Goal: Task Accomplishment & Management: Complete application form

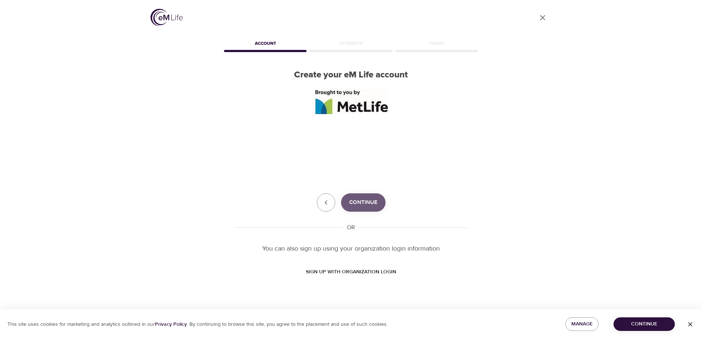
click at [372, 205] on span "Continue" at bounding box center [363, 203] width 28 height 10
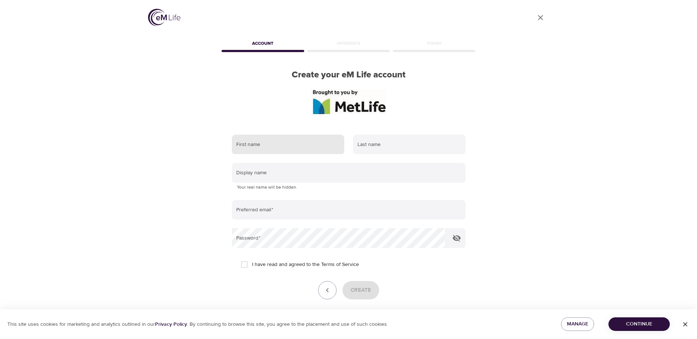
click at [282, 147] on input "text" at bounding box center [288, 145] width 112 height 20
type input "[PERSON_NAME]"
type input "[PERSON_NAME][EMAIL_ADDRESS][PERSON_NAME][DOMAIN_NAME]"
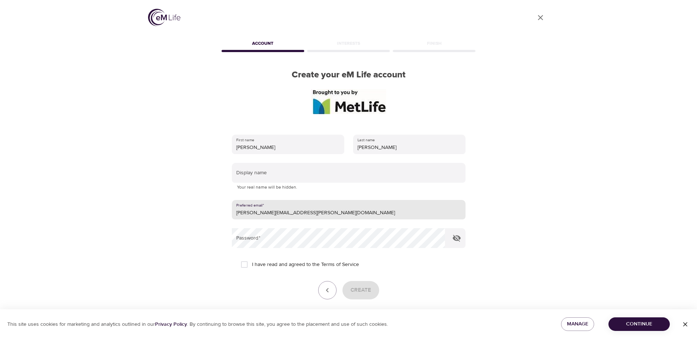
drag, startPoint x: 315, startPoint y: 214, endPoint x: 187, endPoint y: 209, distance: 127.6
click at [187, 209] on div "User Profile Account Interests Finish Create your eM Life account First name [P…" at bounding box center [348, 169] width 419 height 339
click at [339, 213] on input "email" at bounding box center [349, 210] width 234 height 20
type input "[PERSON_NAME][EMAIL_ADDRESS][DOMAIN_NAME]"
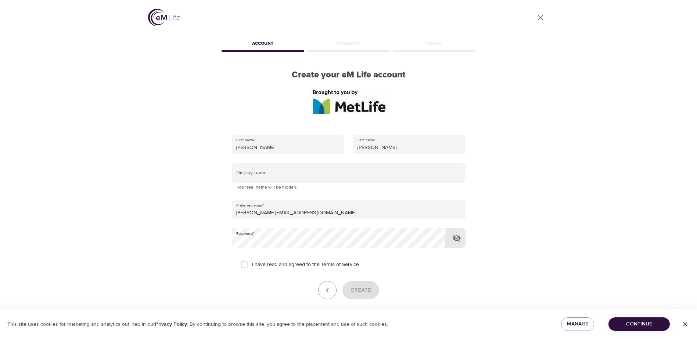
click at [247, 267] on input "I have read and agreed to the Terms of Service" at bounding box center [244, 264] width 15 height 15
checkbox input "true"
click at [366, 291] on span "Create" at bounding box center [361, 291] width 21 height 10
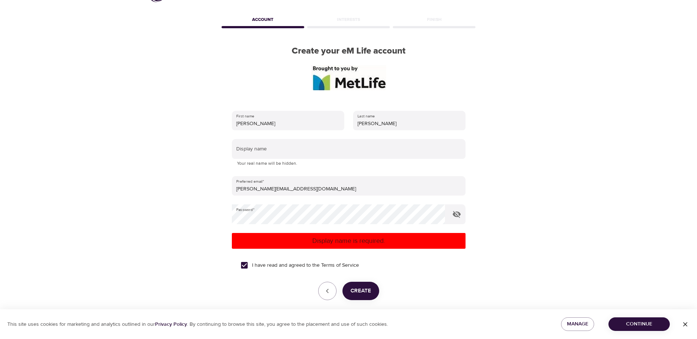
scroll to position [37, 0]
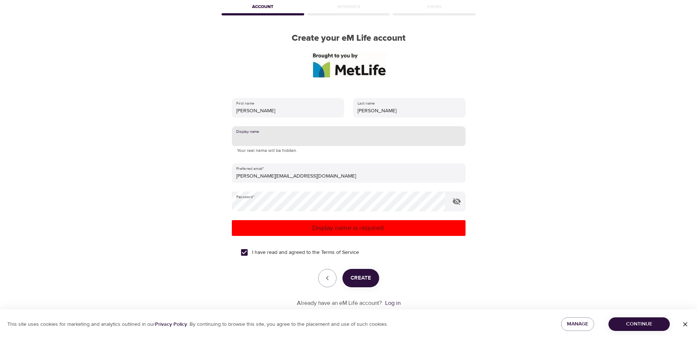
click at [296, 138] on input "text" at bounding box center [349, 136] width 234 height 20
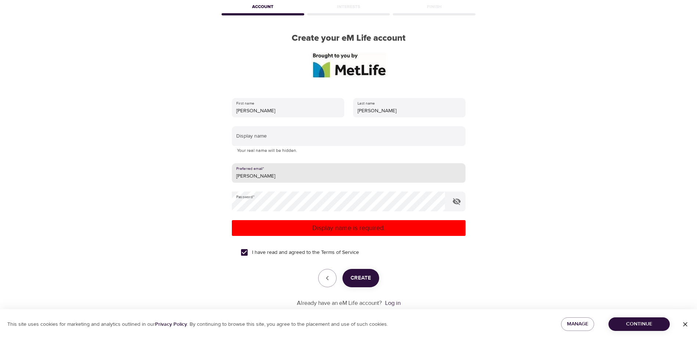
type input "[PERSON_NAME]"
click at [367, 282] on span "Create" at bounding box center [361, 279] width 21 height 10
click at [651, 328] on span "Continue" at bounding box center [639, 324] width 50 height 9
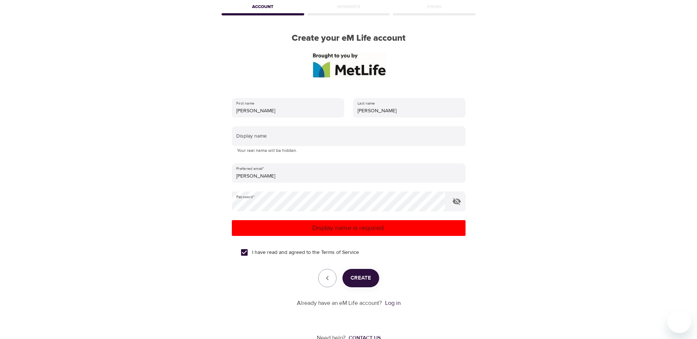
click at [366, 278] on span "Create" at bounding box center [361, 279] width 21 height 10
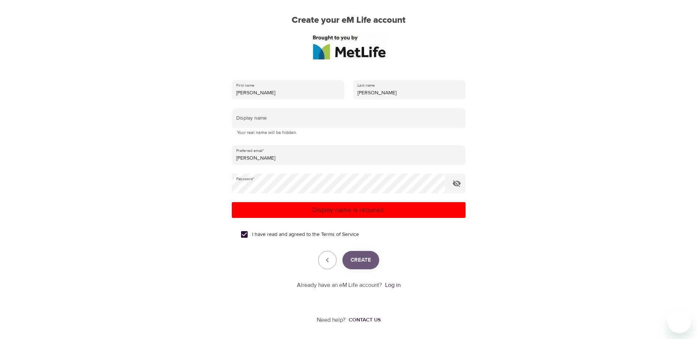
click at [360, 258] on span "Create" at bounding box center [361, 261] width 21 height 10
click at [358, 262] on span "Create" at bounding box center [361, 261] width 21 height 10
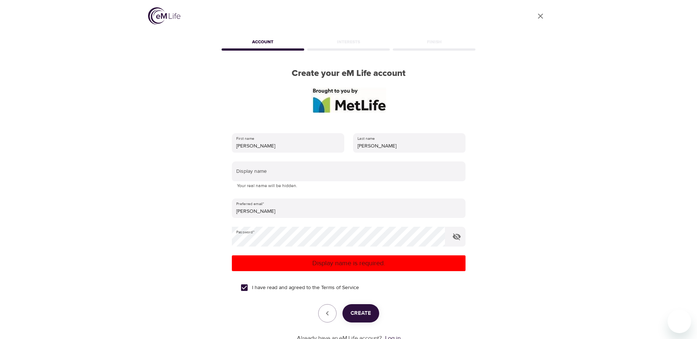
scroll to position [0, 0]
